Goal: Transaction & Acquisition: Purchase product/service

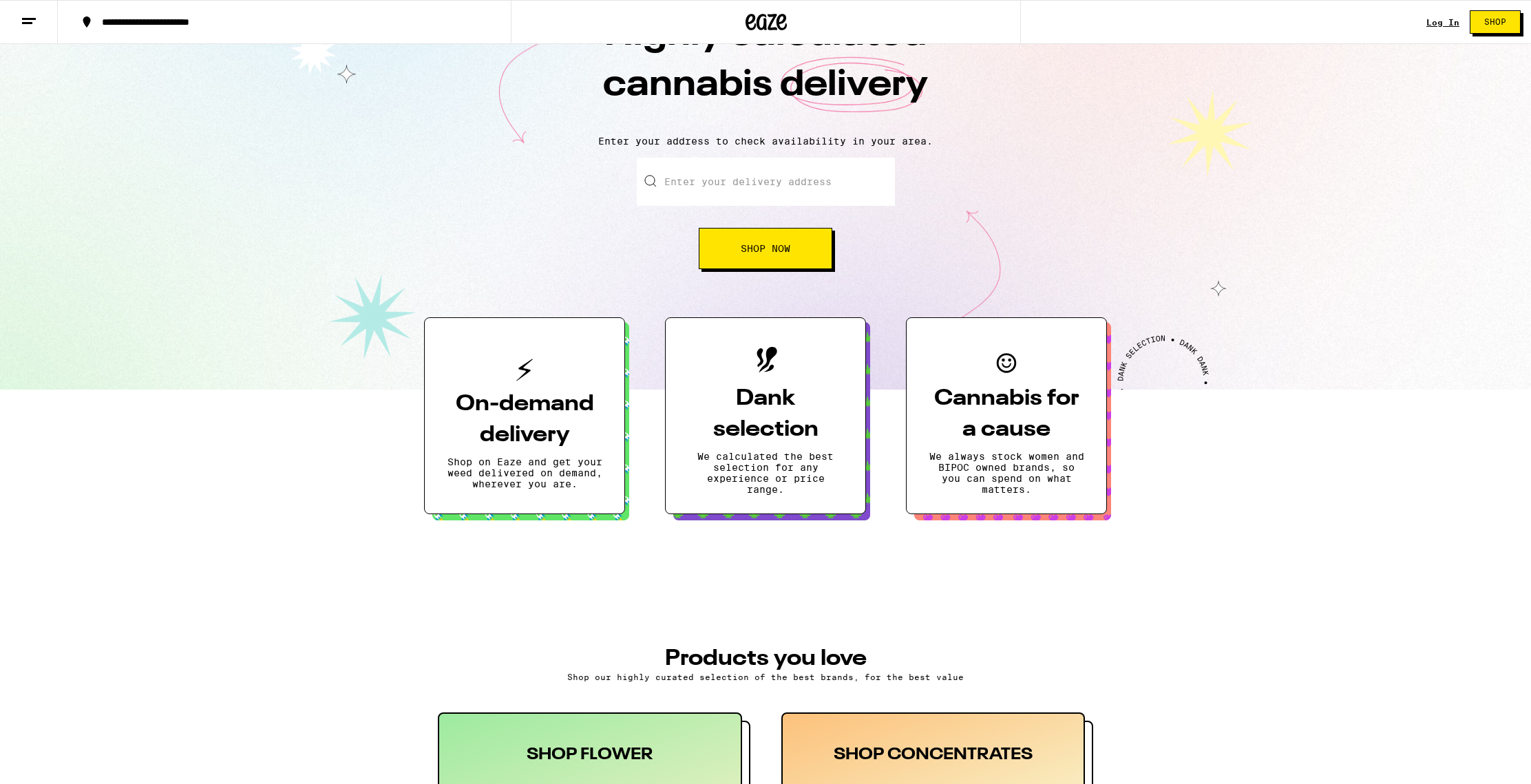
scroll to position [66, 0]
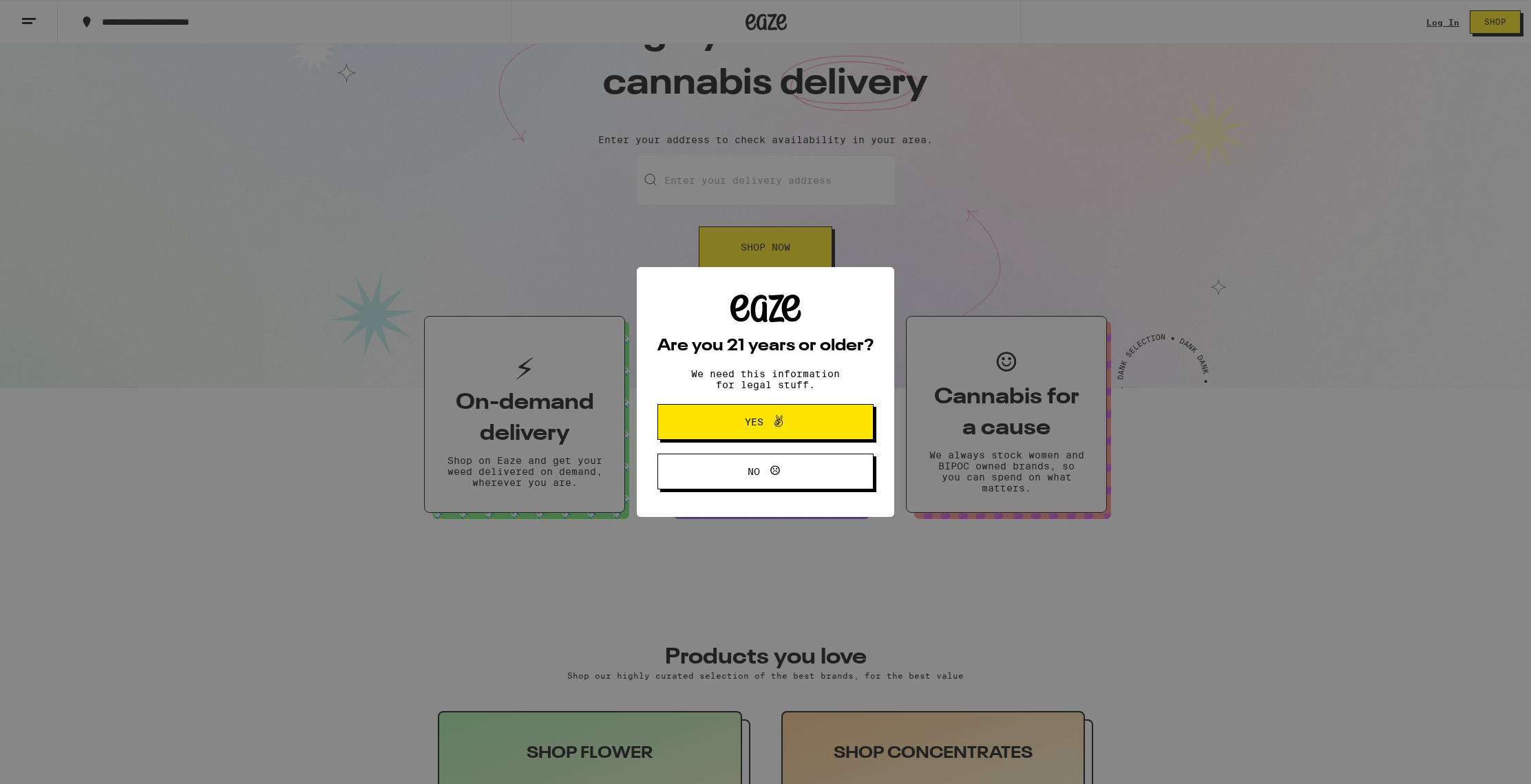
drag, startPoint x: 742, startPoint y: 425, endPoint x: 771, endPoint y: 422, distance: 29.2
click at [742, 425] on span "Yes" at bounding box center [766, 422] width 105 height 17
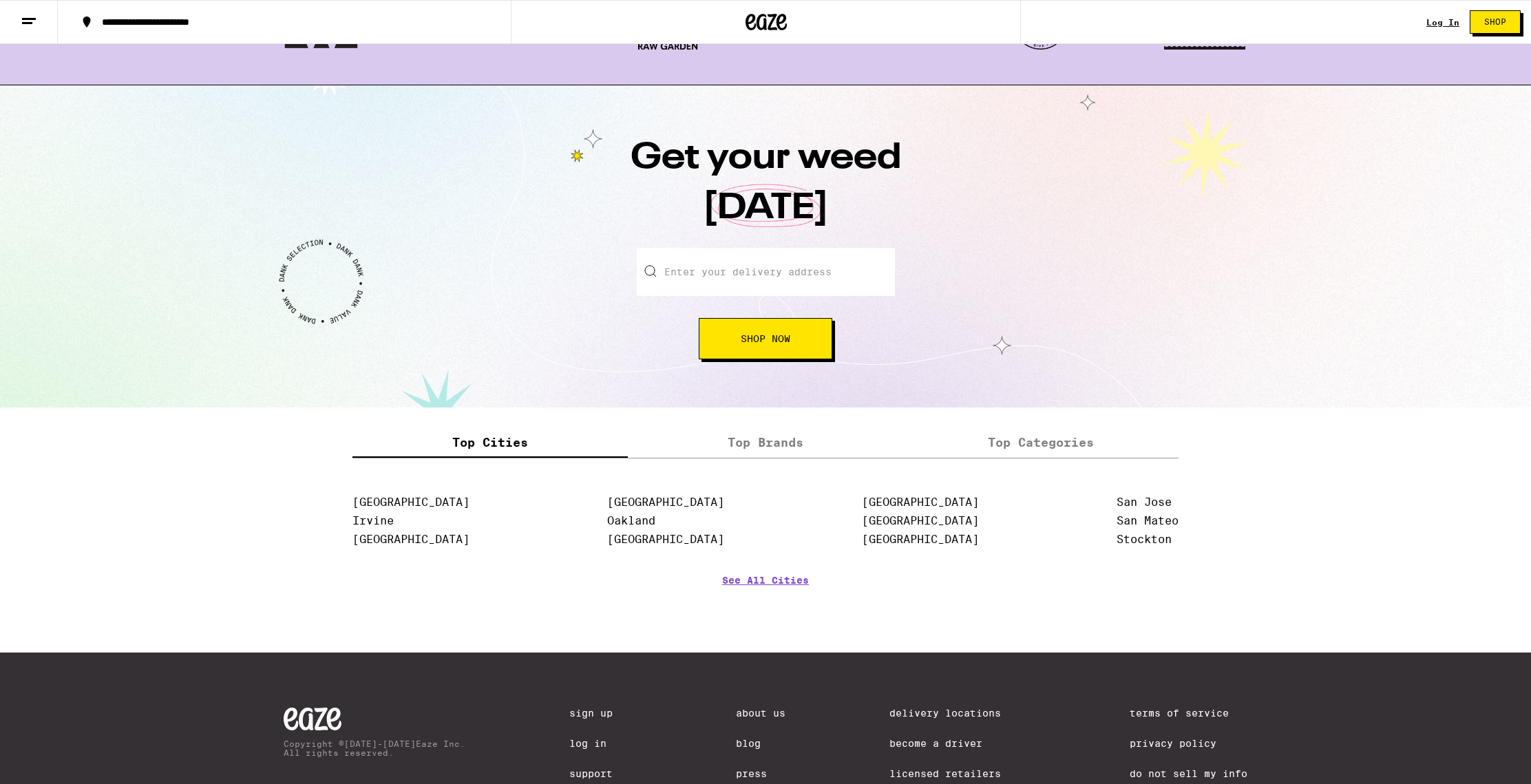
scroll to position [1409, 0]
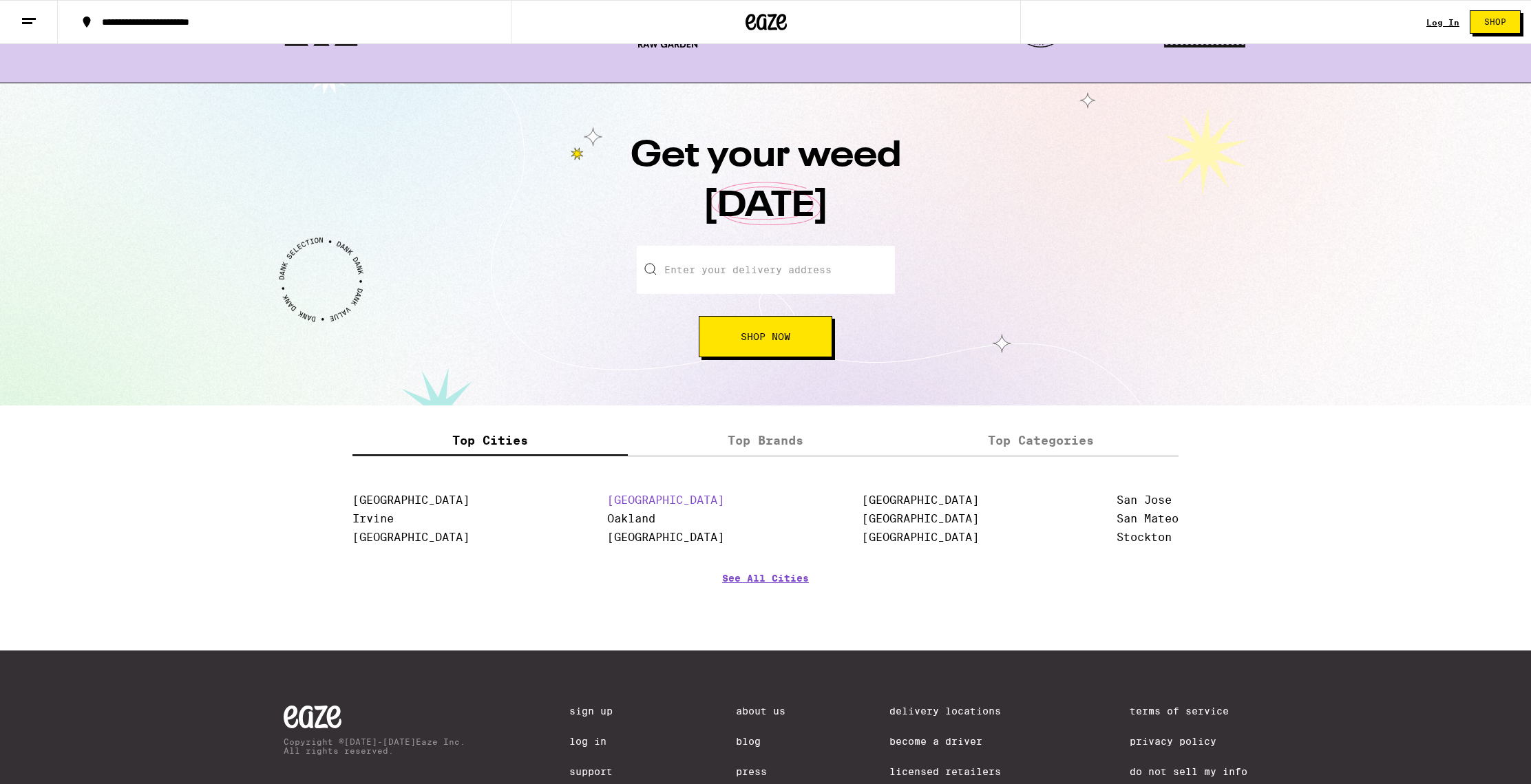
click at [657, 502] on link "[GEOGRAPHIC_DATA]" at bounding box center [666, 500] width 117 height 13
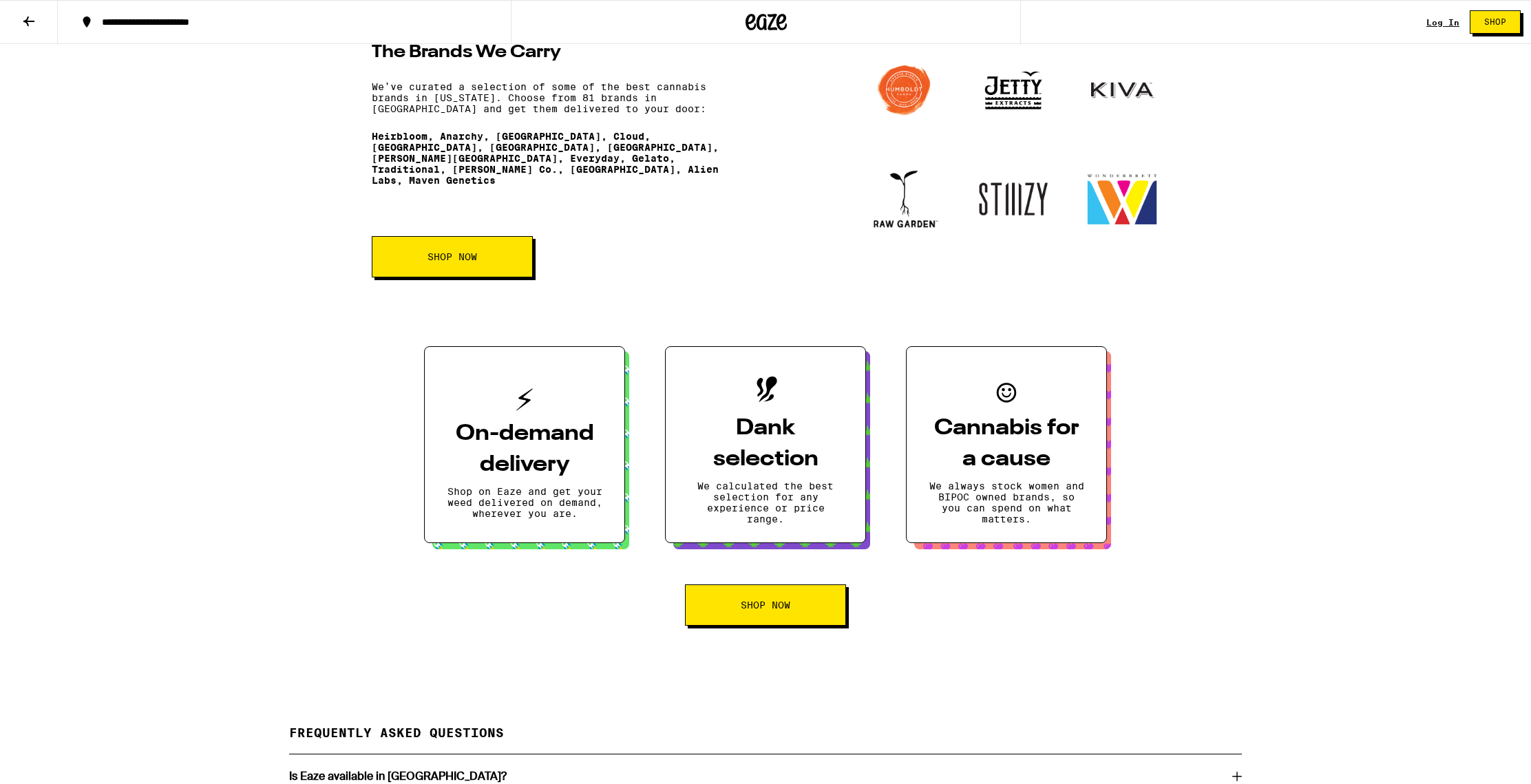
scroll to position [1937, 0]
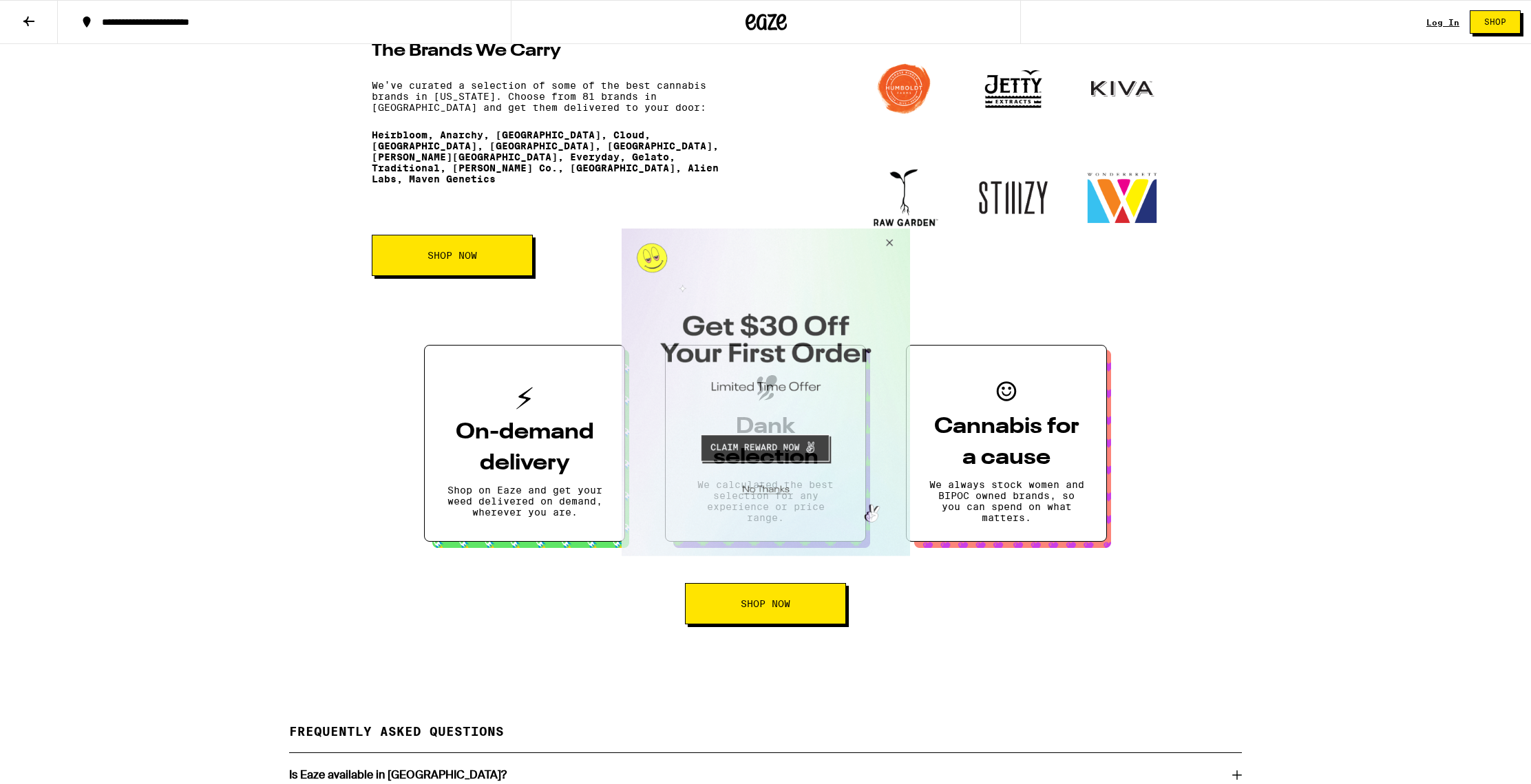
click at [888, 241] on button "Close Modal" at bounding box center [886, 245] width 37 height 33
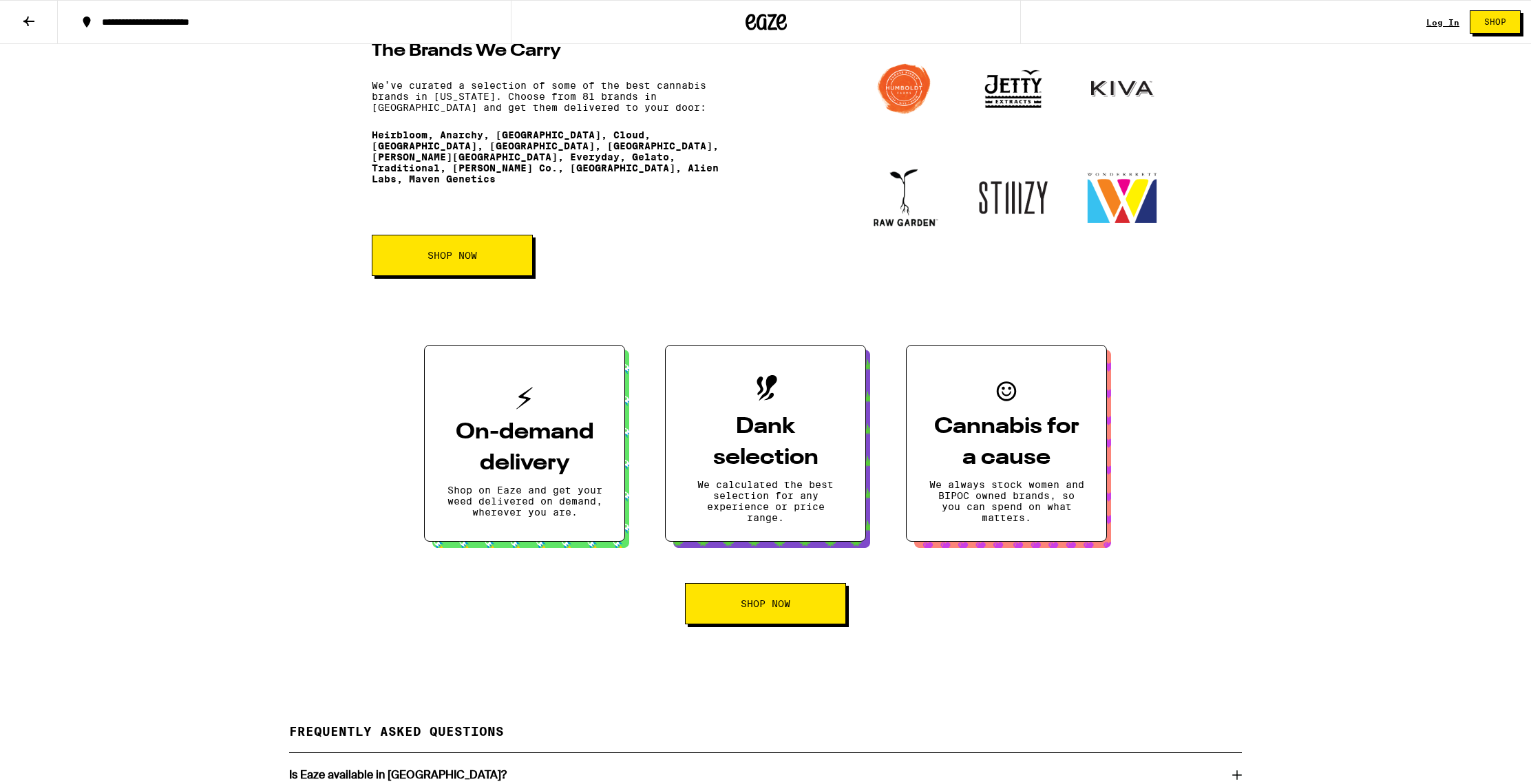
click at [764, 608] on span "Shop Now" at bounding box center [765, 604] width 50 height 10
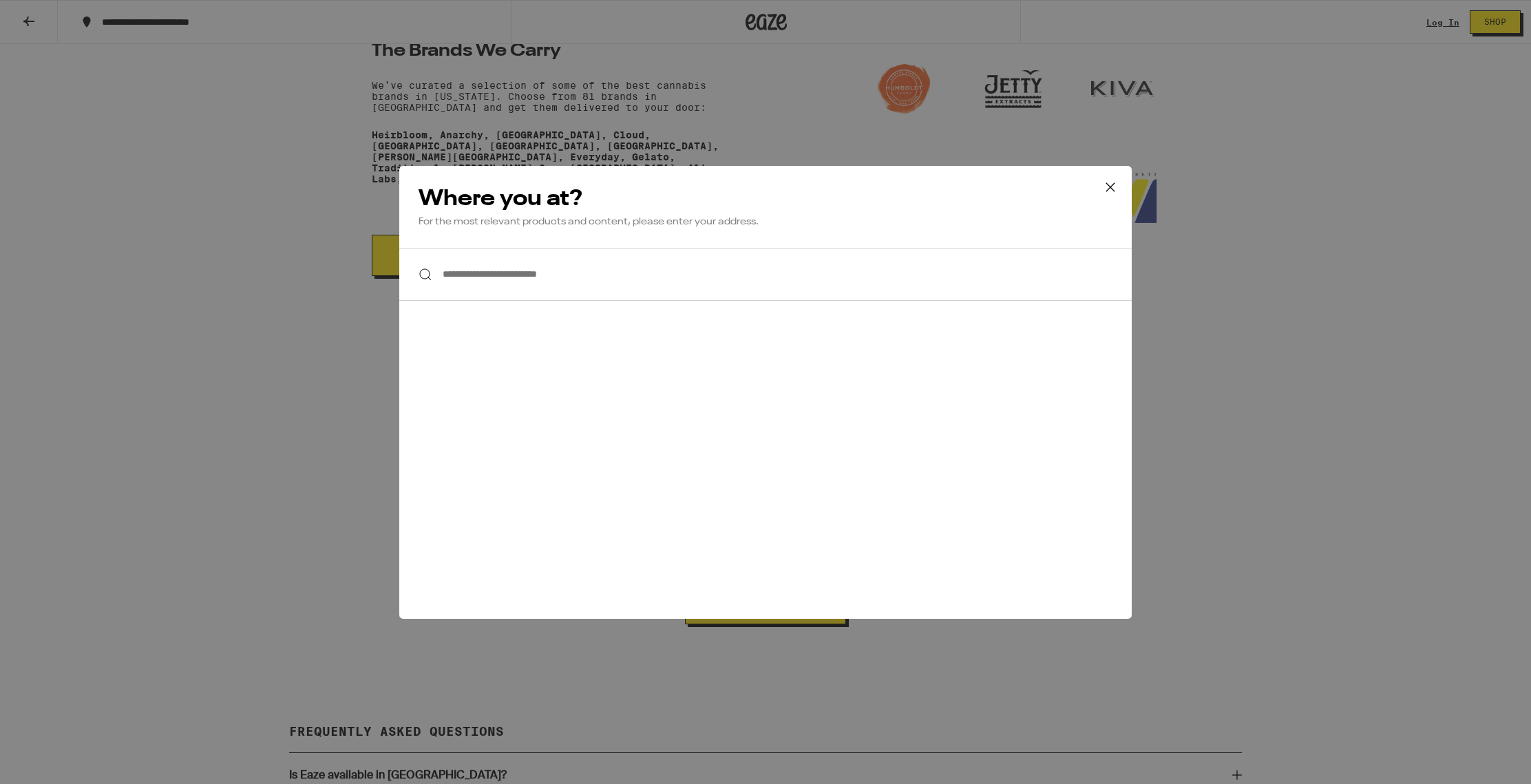
click at [577, 278] on input "**********" at bounding box center [765, 274] width 733 height 53
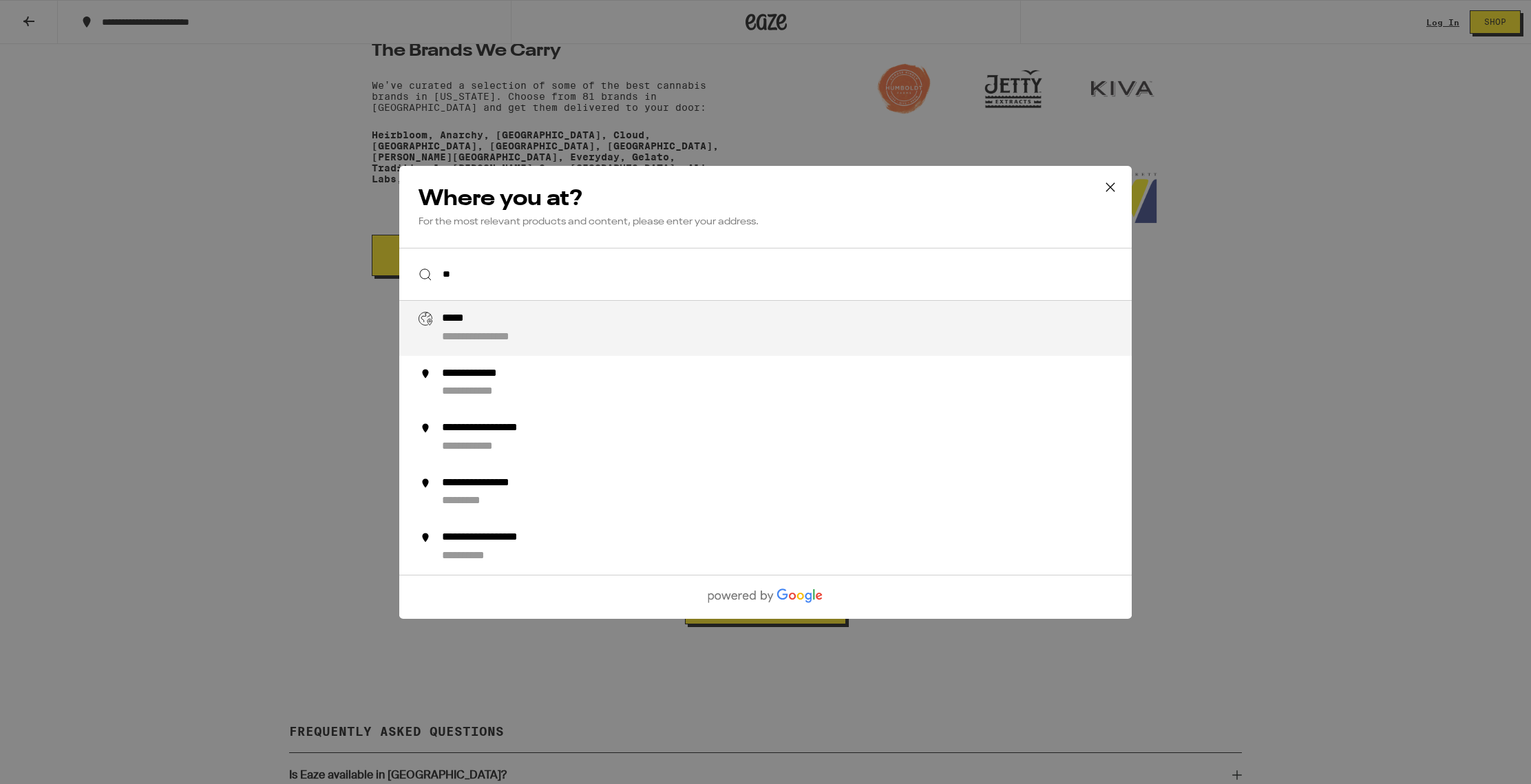
type input "*"
click at [1112, 189] on icon at bounding box center [1110, 186] width 20 height 20
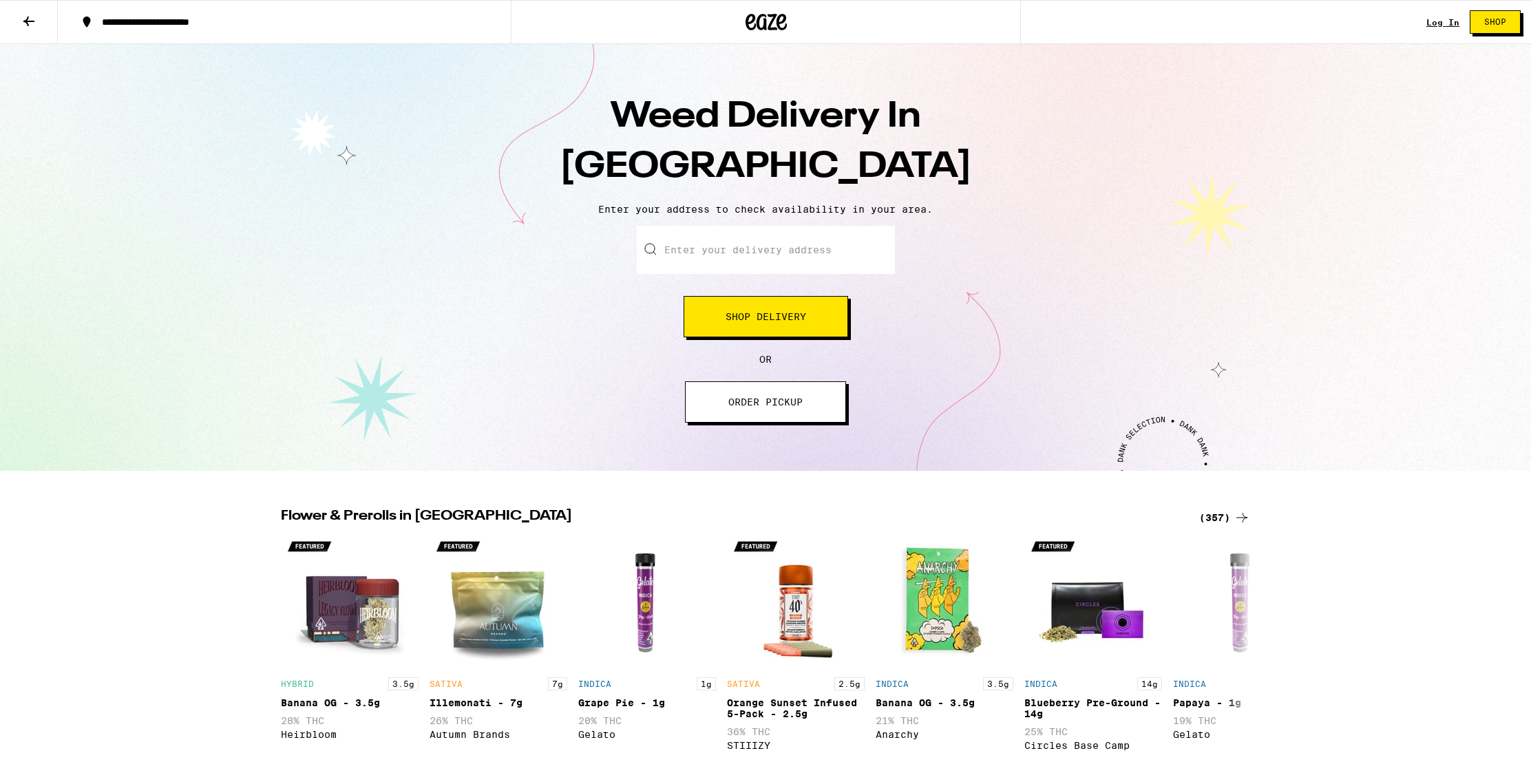
scroll to position [0, 0]
click at [750, 326] on button "Shop Delivery" at bounding box center [766, 316] width 165 height 42
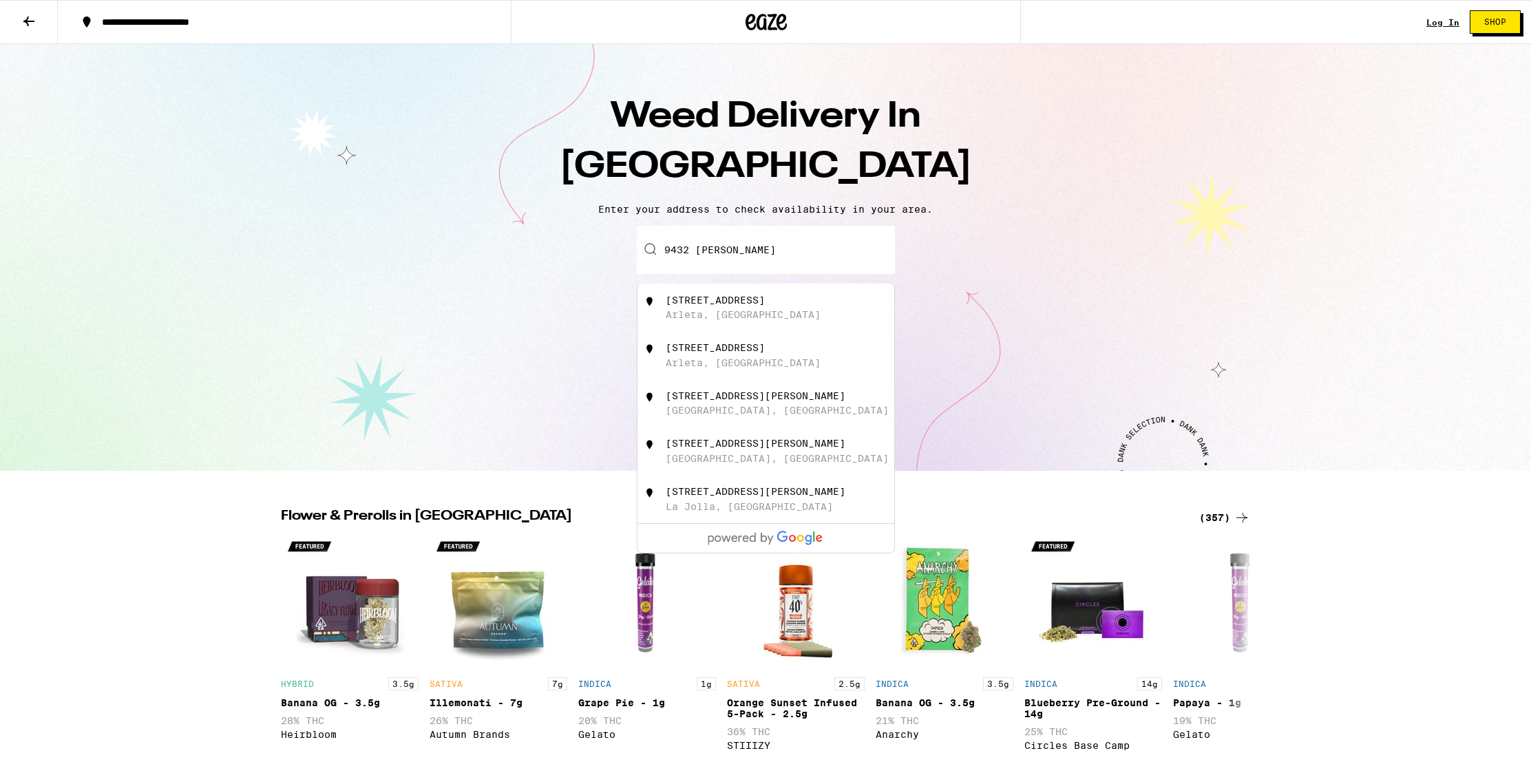
click at [765, 305] on div "[STREET_ADDRESS]" at bounding box center [716, 300] width 99 height 11
type input "[STREET_ADDRESS]"
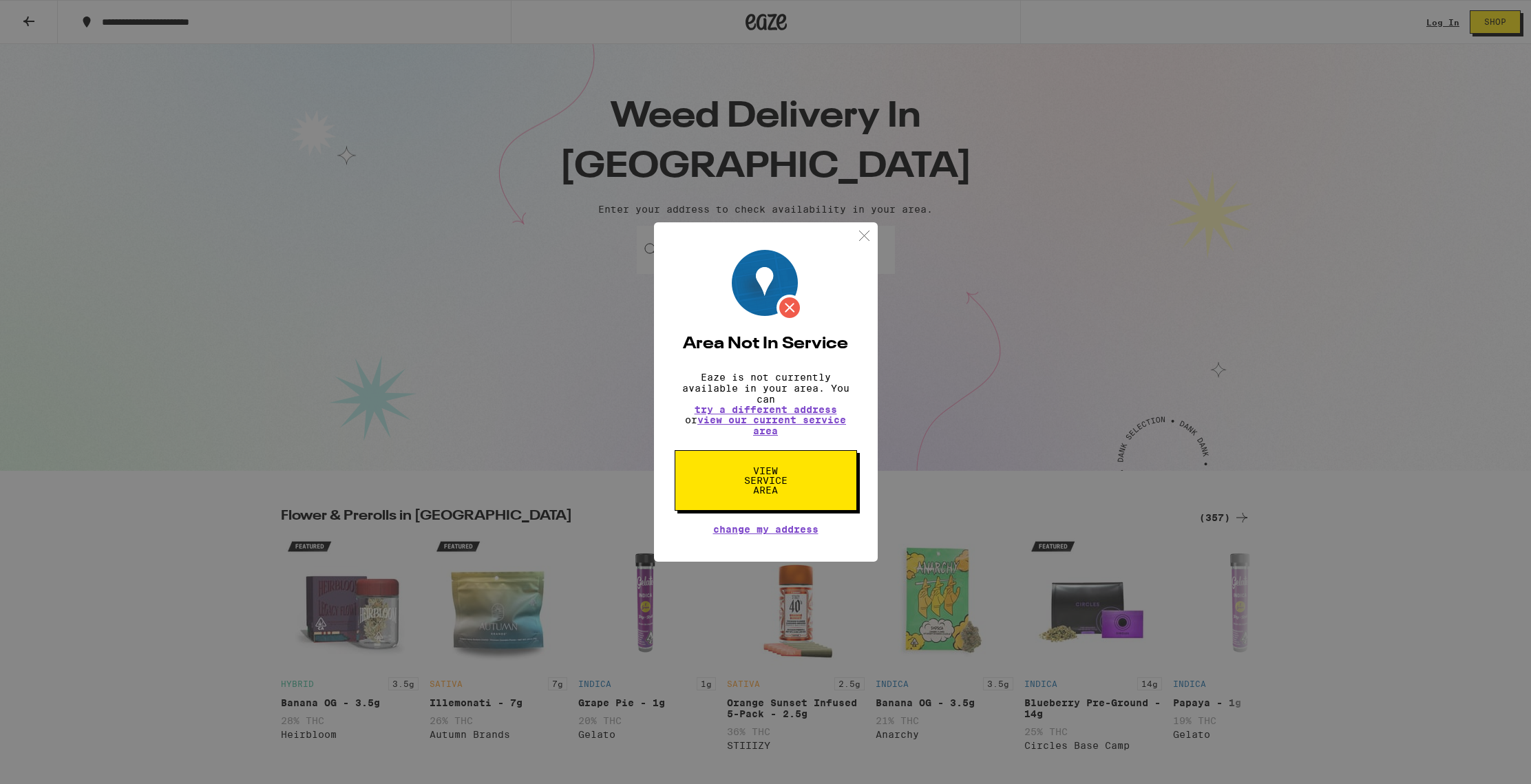
click at [789, 494] on span "View Service Area" at bounding box center [765, 480] width 71 height 29
